Goal: Check status: Check status

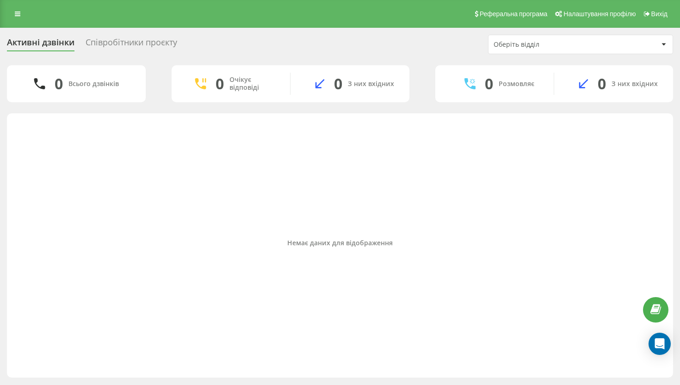
click at [18, 5] on div "Реферальна програма Налаштування профілю Вихід" at bounding box center [340, 14] width 680 height 28
click at [21, 18] on link at bounding box center [17, 13] width 17 height 13
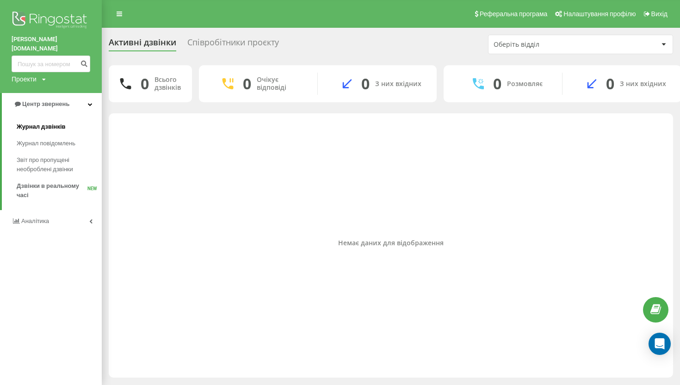
click at [56, 122] on span "Журнал дзвінків" at bounding box center [41, 126] width 49 height 9
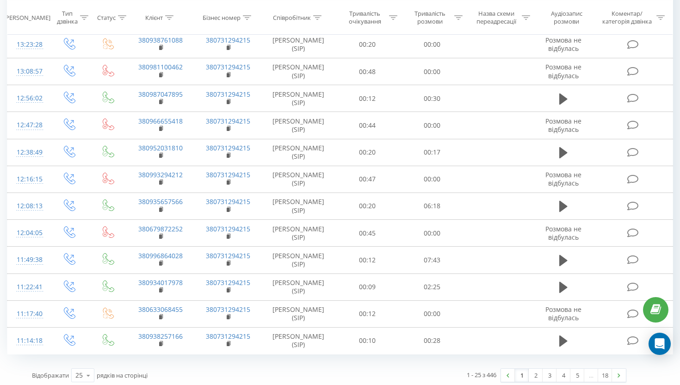
scroll to position [459, 0]
click at [80, 374] on div "25" at bounding box center [78, 373] width 7 height 9
click at [82, 348] on span "50" at bounding box center [78, 347] width 7 height 9
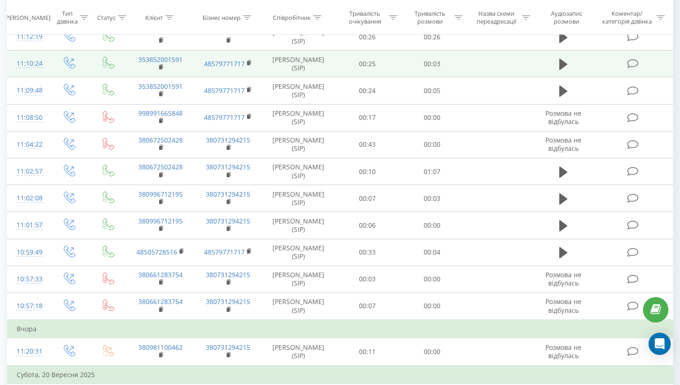
scroll to position [788, 0]
